Goal: Check status: Check status

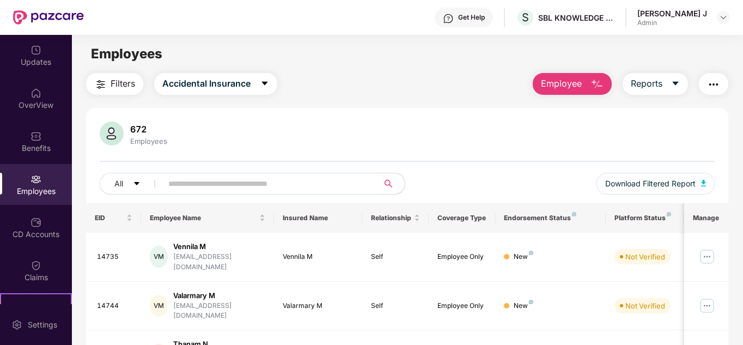
scroll to position [118, 0]
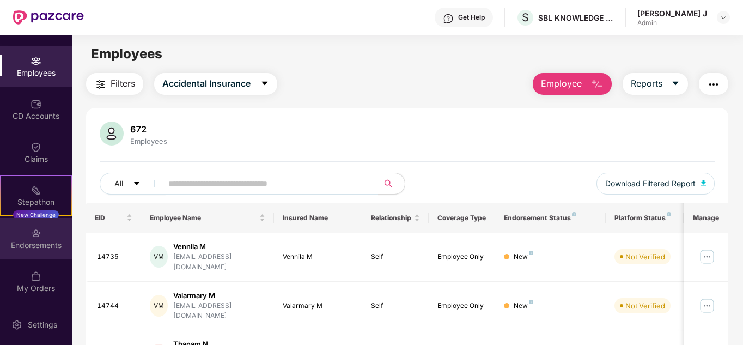
click at [49, 228] on div "Endorsements" at bounding box center [36, 238] width 72 height 41
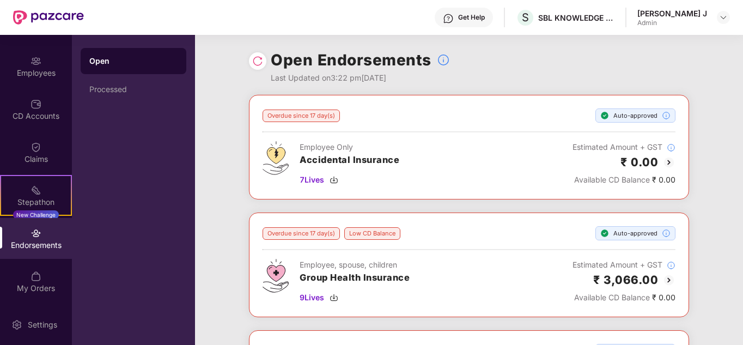
click at [436, 24] on div "Get Help" at bounding box center [464, 18] width 58 height 20
click at [568, 64] on div "Open Endorsements Last Updated on 3:22 pm[DATE]" at bounding box center [469, 65] width 440 height 60
click at [260, 66] on img at bounding box center [257, 61] width 11 height 11
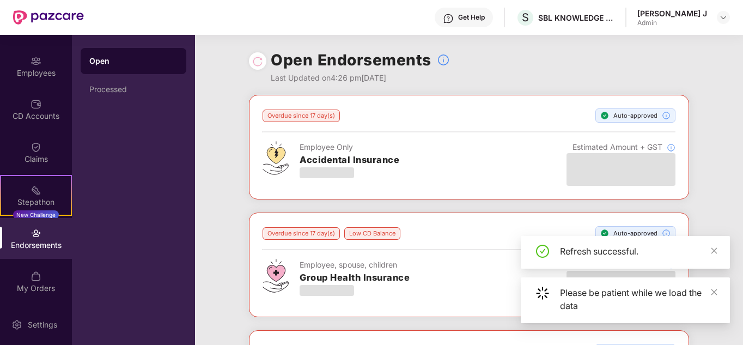
click at [732, 76] on div "Open Endorsements Last Updated on 4:26 pm[DATE]" at bounding box center [469, 65] width 548 height 60
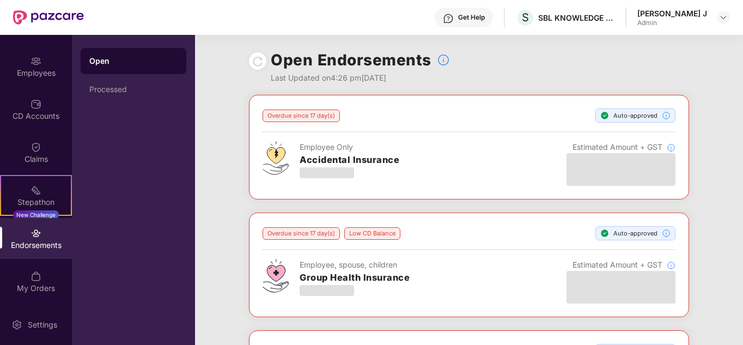
click at [724, 175] on div "Overdue since 17 day(s) Auto-approved Employee Only Accidental Insurance Estima…" at bounding box center [469, 272] width 548 height 354
click at [147, 86] on div "Processed" at bounding box center [133, 89] width 88 height 9
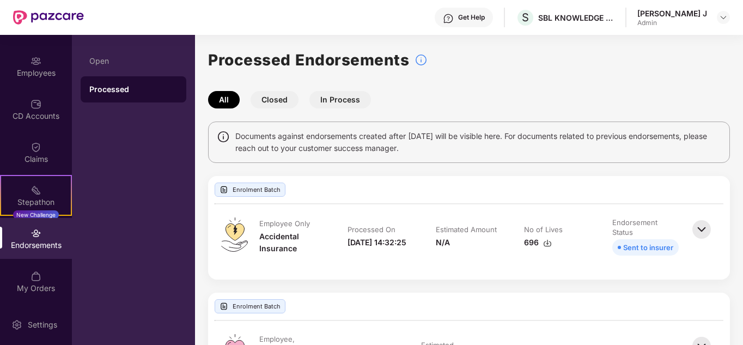
click at [285, 93] on button "Closed" at bounding box center [274, 99] width 48 height 17
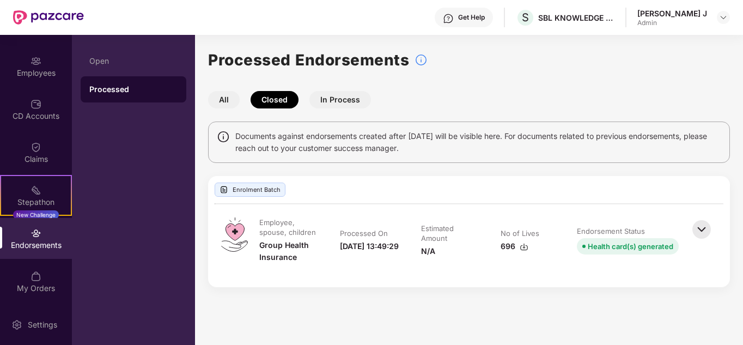
click at [704, 232] on img at bounding box center [701, 229] width 24 height 24
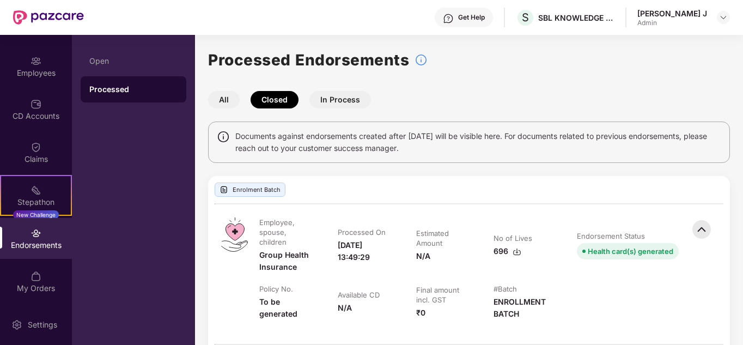
click at [344, 97] on button "In Process" at bounding box center [340, 99] width 62 height 17
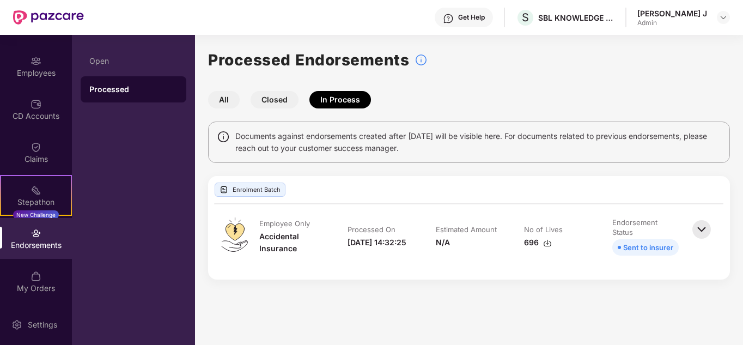
click at [710, 229] on img at bounding box center [701, 229] width 24 height 24
